Goal: Task Accomplishment & Management: Manage account settings

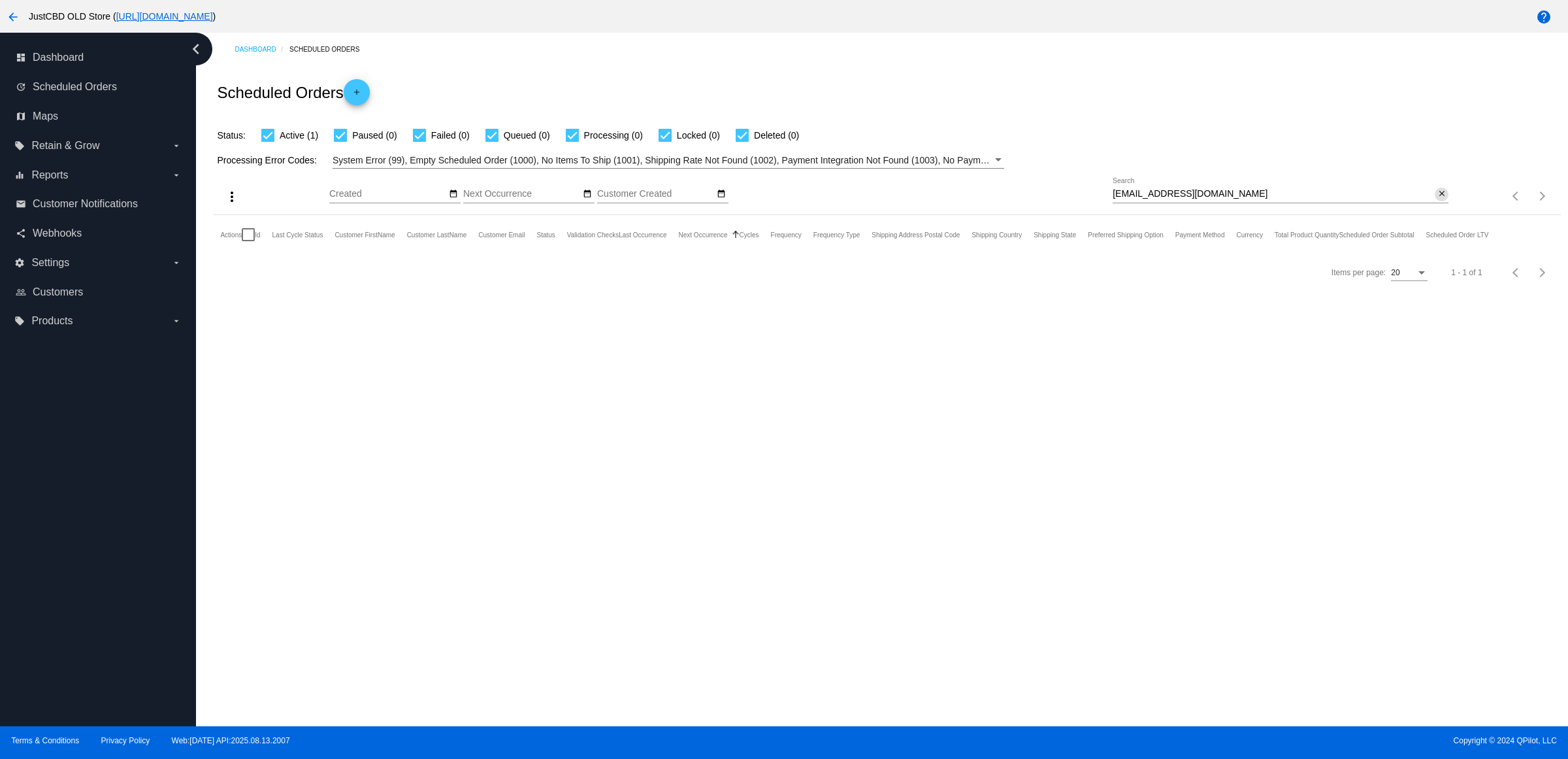
click at [1442, 199] on mat-icon "close" at bounding box center [1442, 194] width 9 height 11
click at [1442, 207] on mat-icon "search" at bounding box center [1441, 197] width 16 height 20
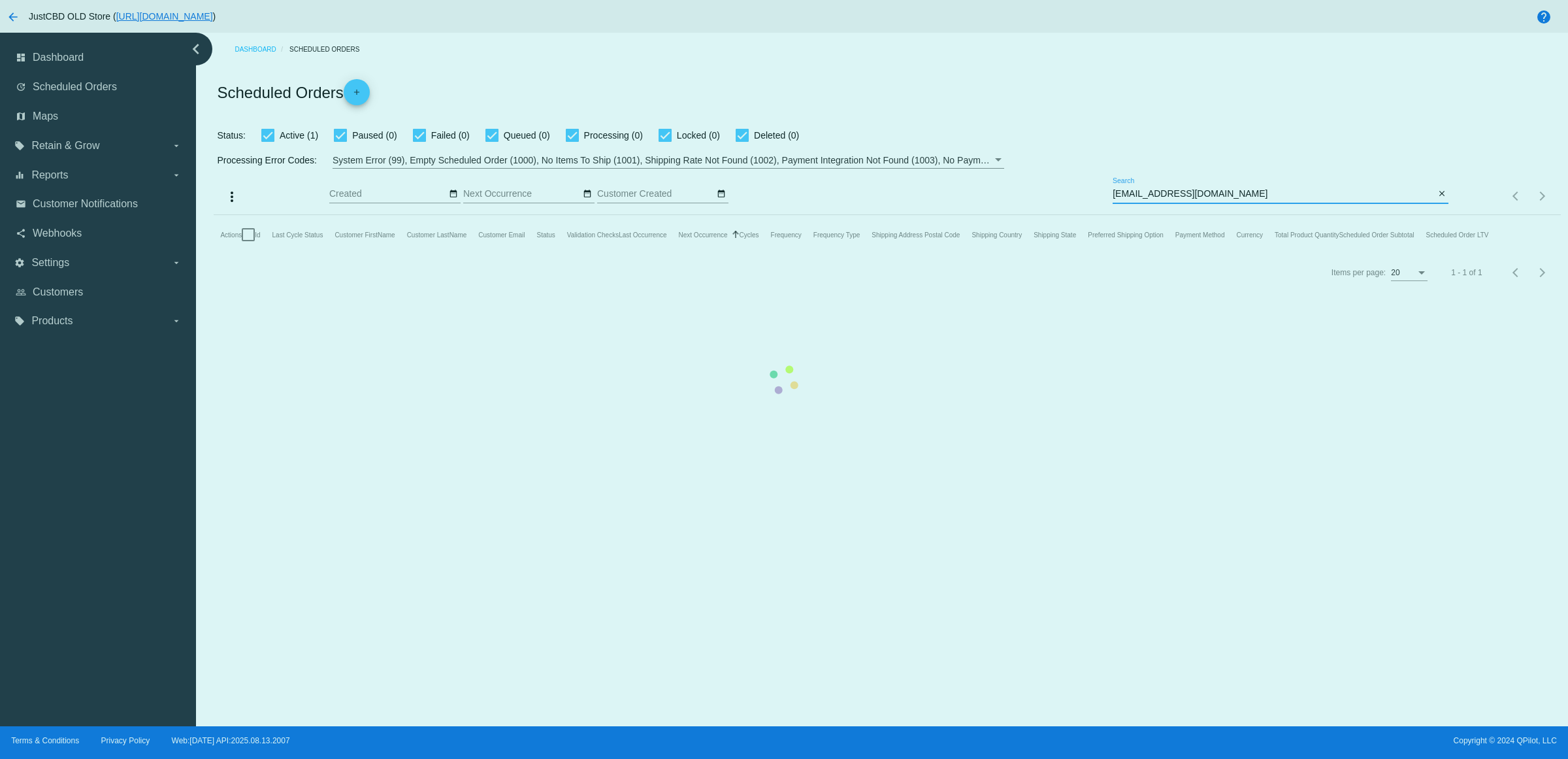
type input "[EMAIL_ADDRESS][DOMAIN_NAME]"
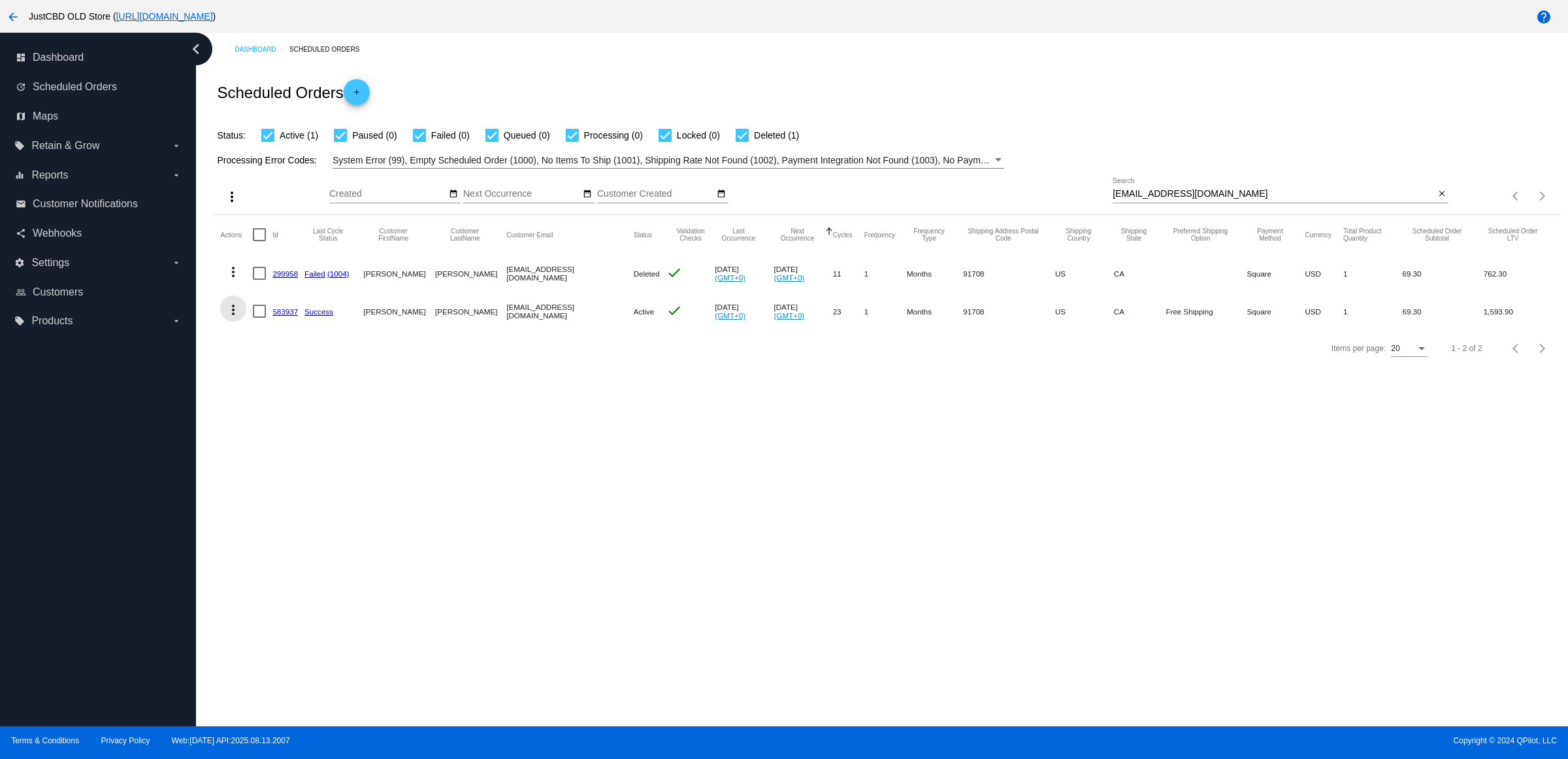
click at [241, 318] on mat-icon "more_vert" at bounding box center [233, 310] width 16 height 16
click at [298, 481] on button "delete Delete" at bounding box center [289, 493] width 130 height 32
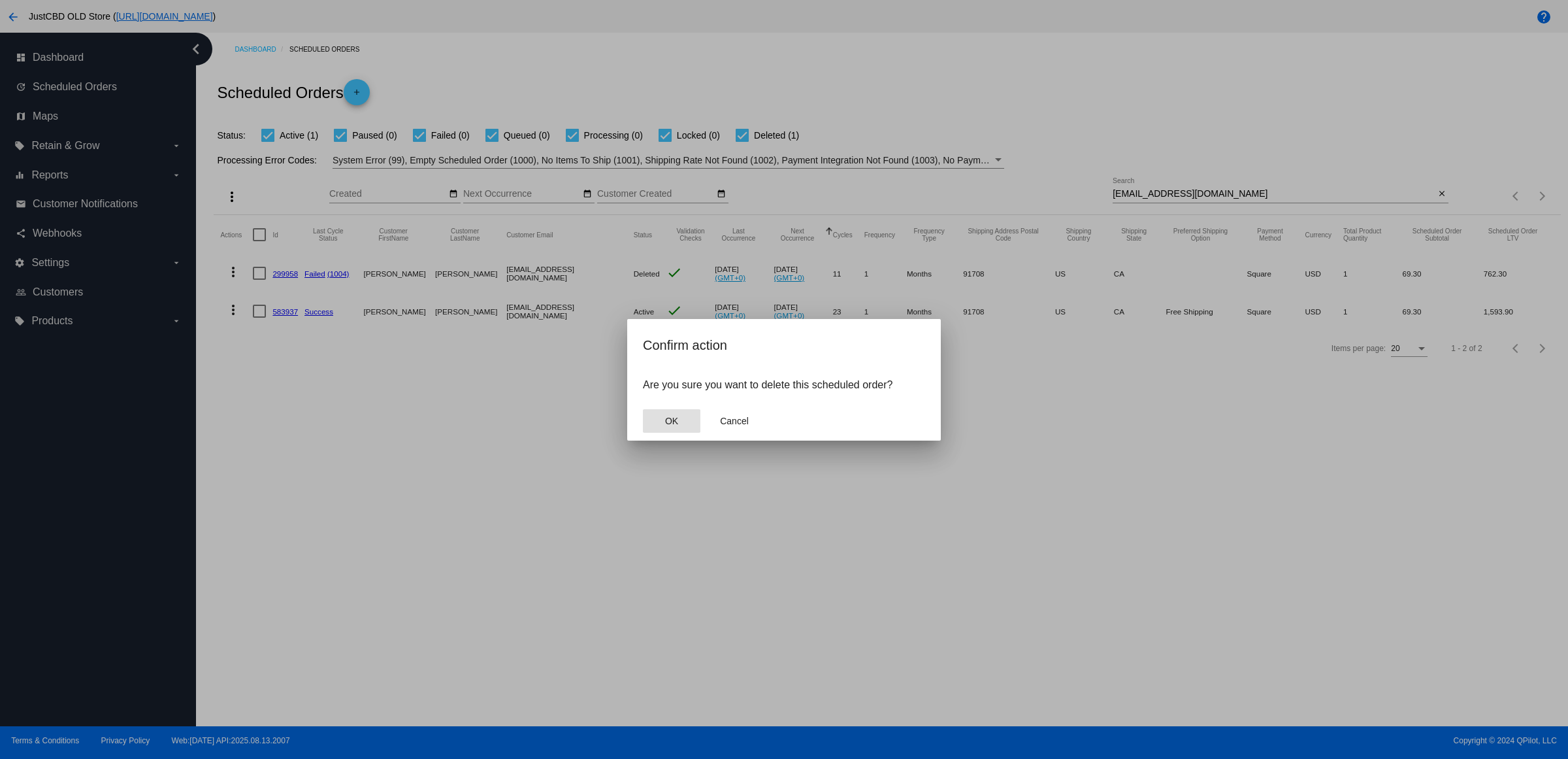
click at [677, 426] on span "OK" at bounding box center [672, 421] width 13 height 11
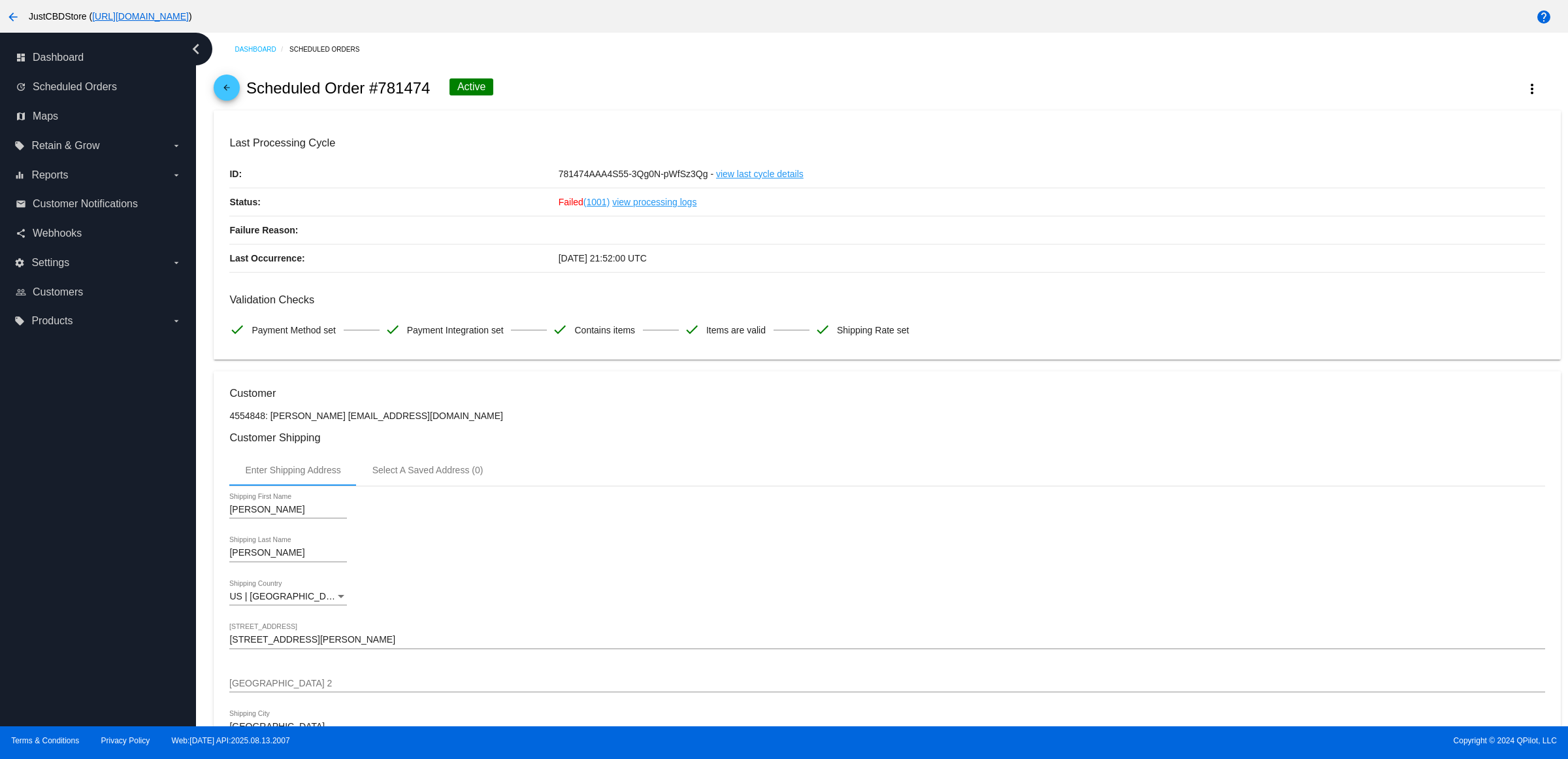
click at [235, 99] on mat-icon "arrow_back" at bounding box center [227, 91] width 16 height 16
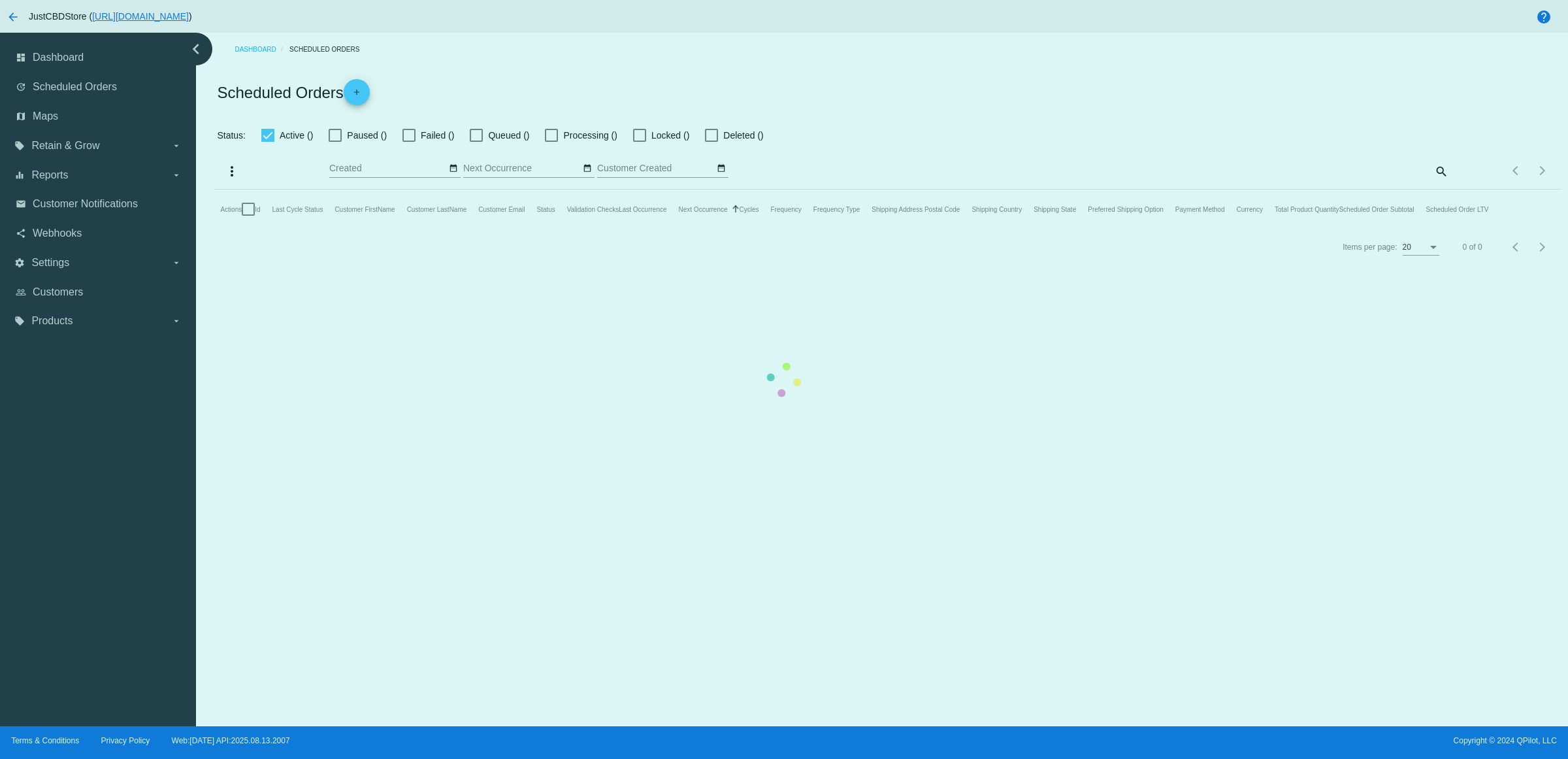
checkbox input "true"
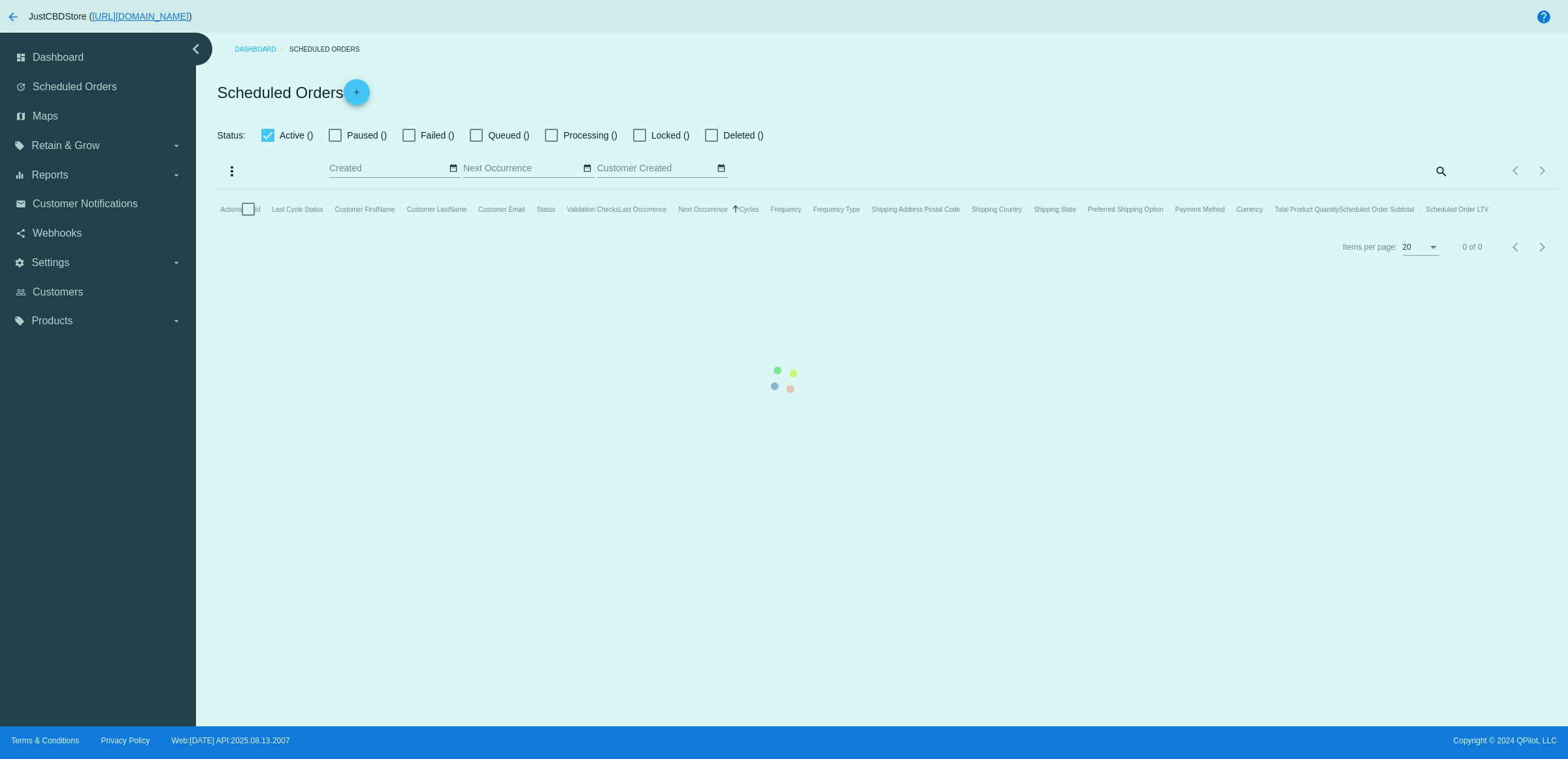
checkbox input "true"
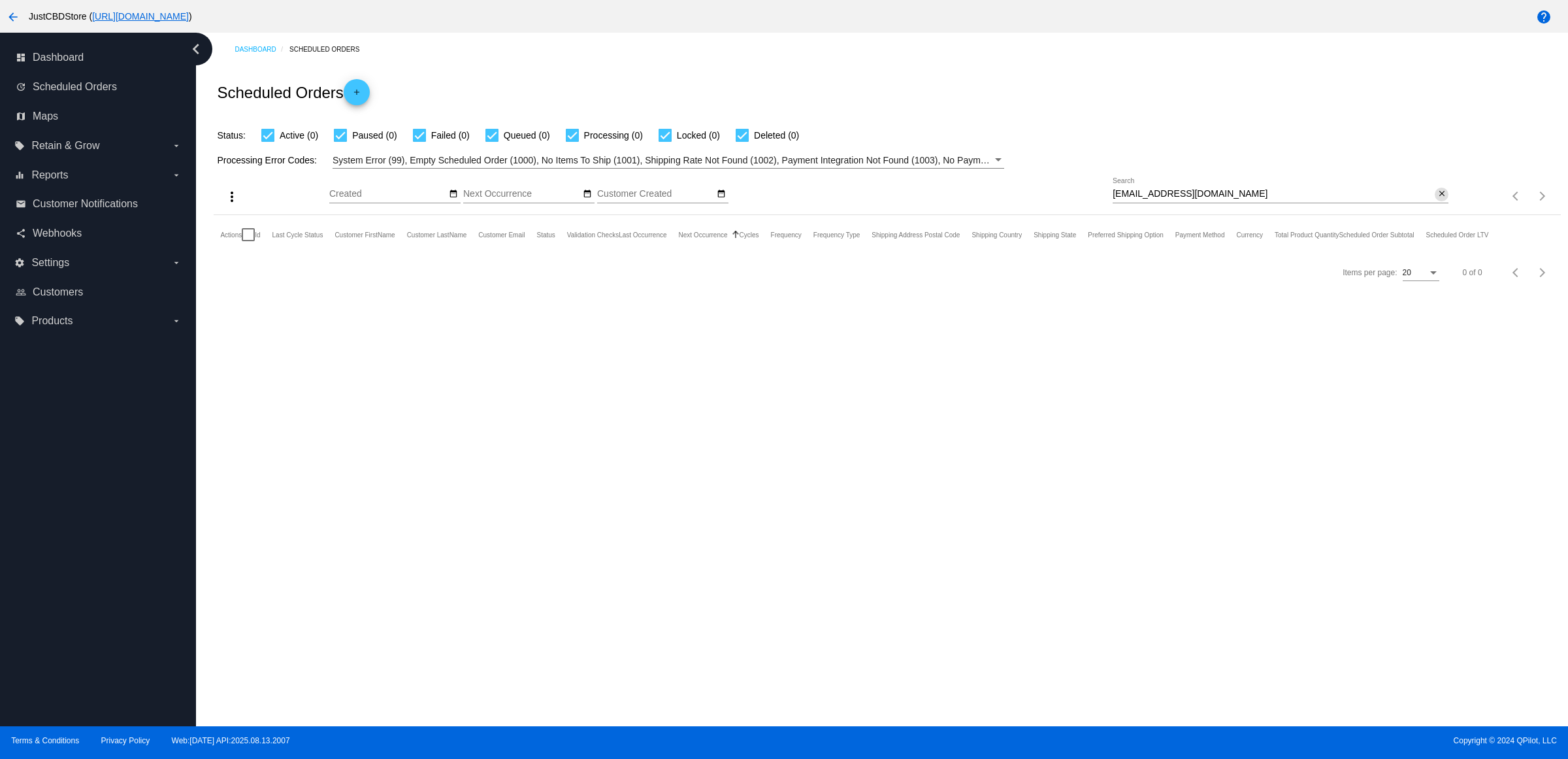
click at [1441, 199] on mat-icon "close" at bounding box center [1442, 194] width 9 height 11
click at [1443, 207] on mat-icon "search" at bounding box center [1441, 197] width 16 height 20
click at [1443, 199] on input "Search" at bounding box center [1280, 194] width 335 height 11
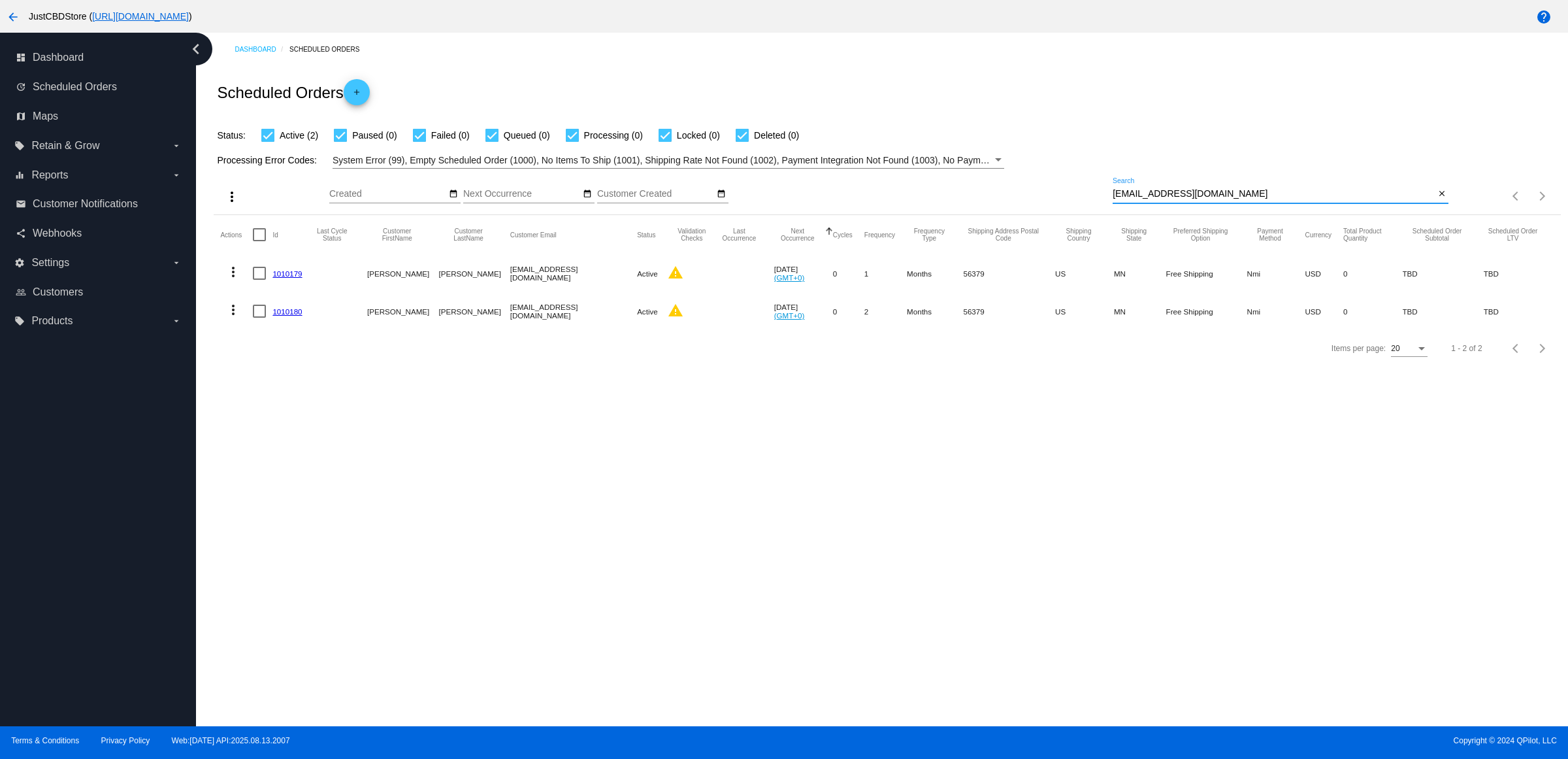
type input "melissapreb@gmail.com"
